Goal: Task Accomplishment & Management: Use online tool/utility

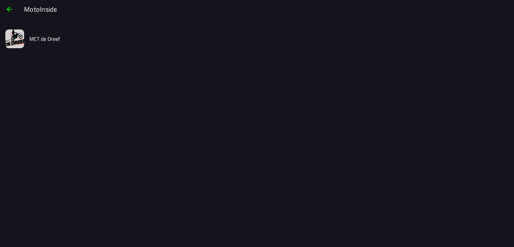
click at [0, 0] on slot "MCT de Dreef" at bounding box center [0, 0] width 0 height 0
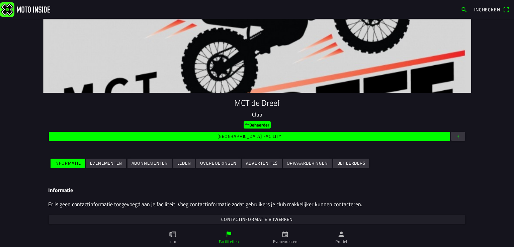
click at [0, 0] on slot "Evenementen" at bounding box center [0, 0] width 0 height 0
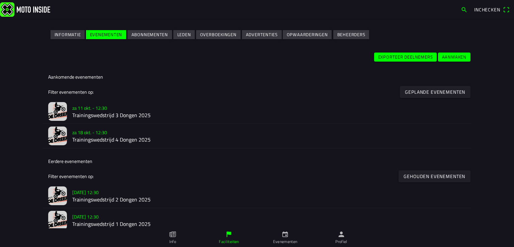
scroll to position [134, 0]
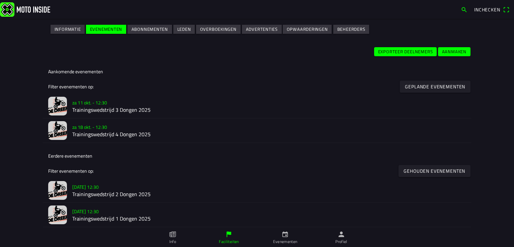
click at [108, 108] on h2 "Trainingswedstrijd 3 Dongen 2025" at bounding box center [268, 110] width 393 height 6
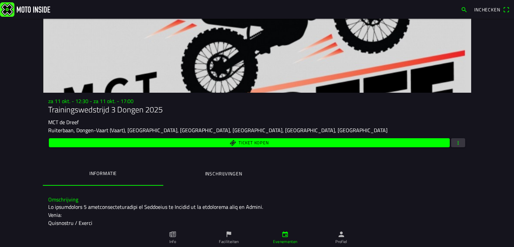
click at [455, 142] on span "button" at bounding box center [458, 142] width 6 height 9
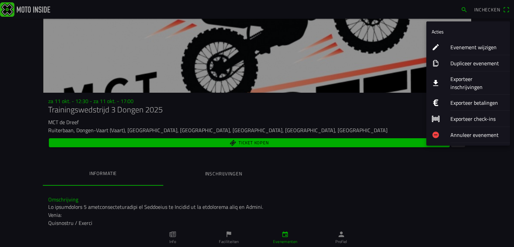
click at [468, 80] on ion-label "Exporteer inschrijvingen" at bounding box center [477, 83] width 54 height 16
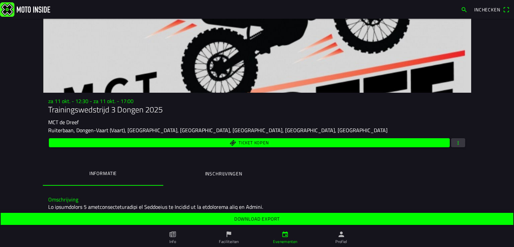
click at [0, 0] on slot "Download export" at bounding box center [0, 0] width 0 height 0
